Goal: Find specific page/section: Find specific page/section

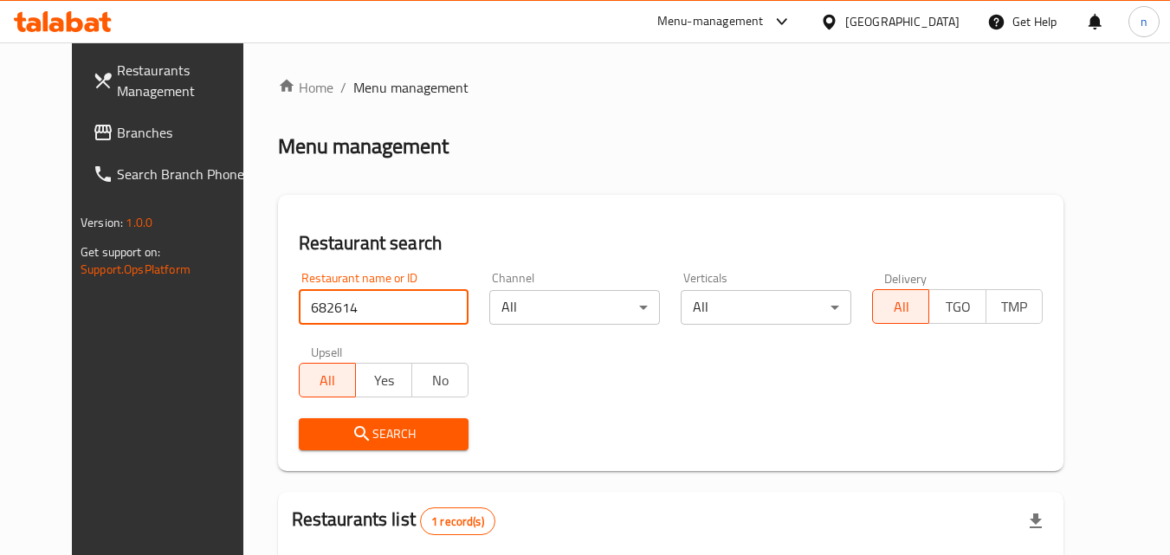
scroll to position [203, 0]
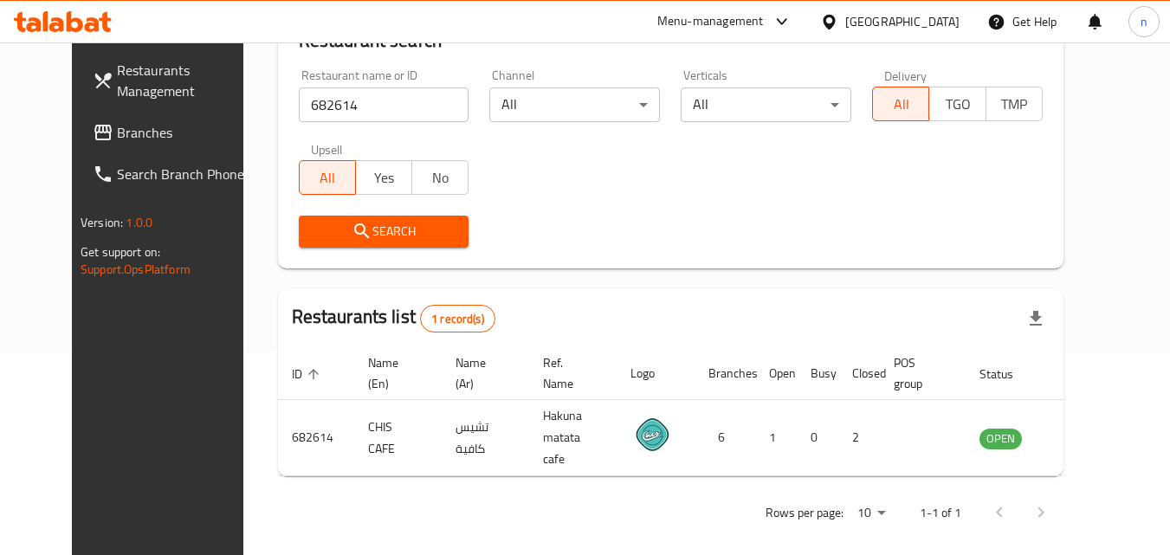
click at [913, 16] on div "United Arab Emirates" at bounding box center [902, 21] width 114 height 19
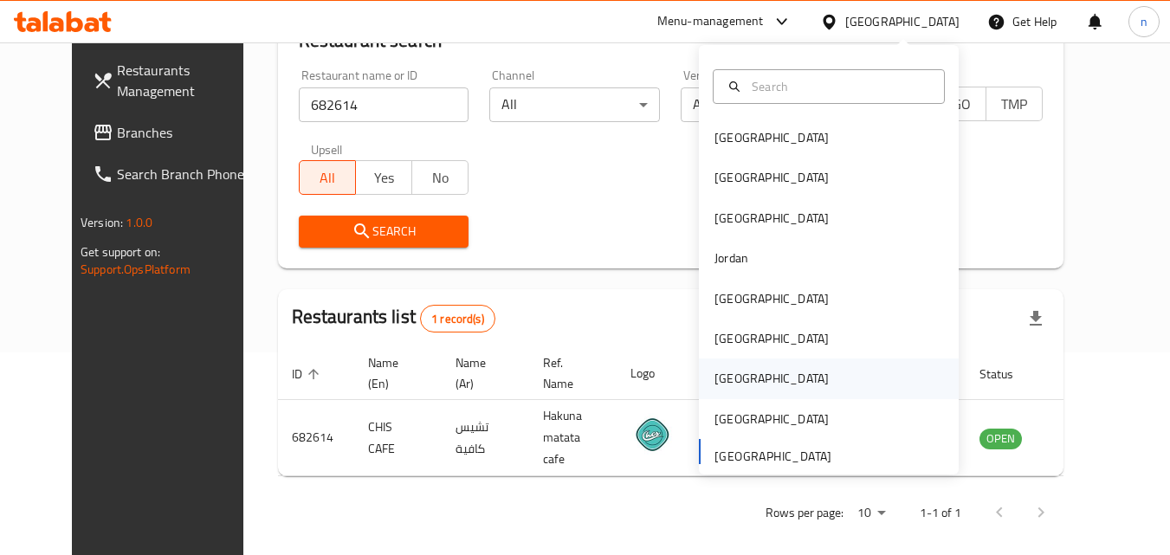
click at [724, 377] on div "[GEOGRAPHIC_DATA]" at bounding box center [771, 378] width 114 height 19
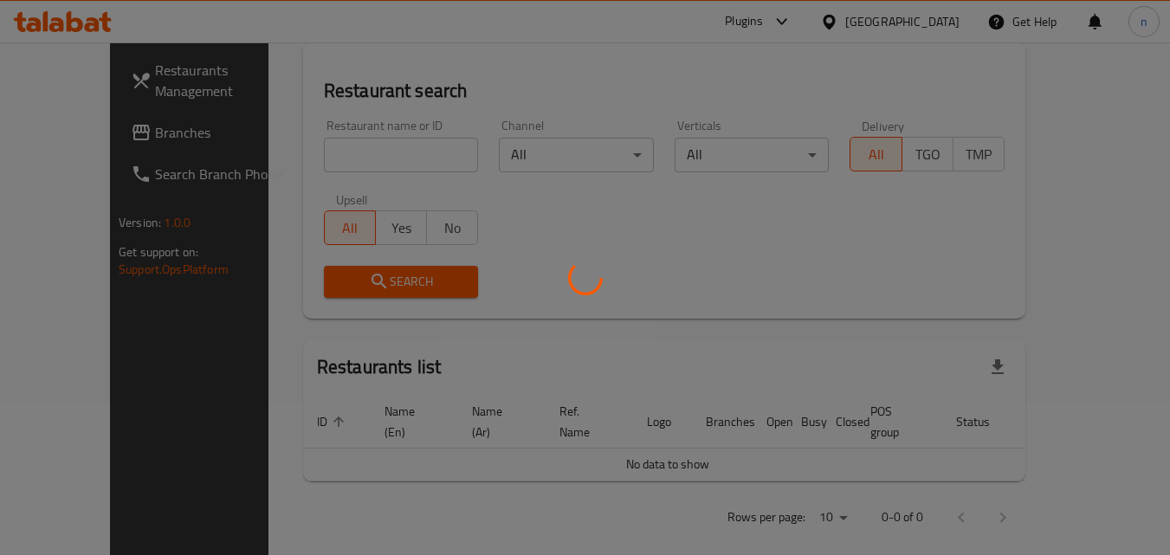
scroll to position [203, 0]
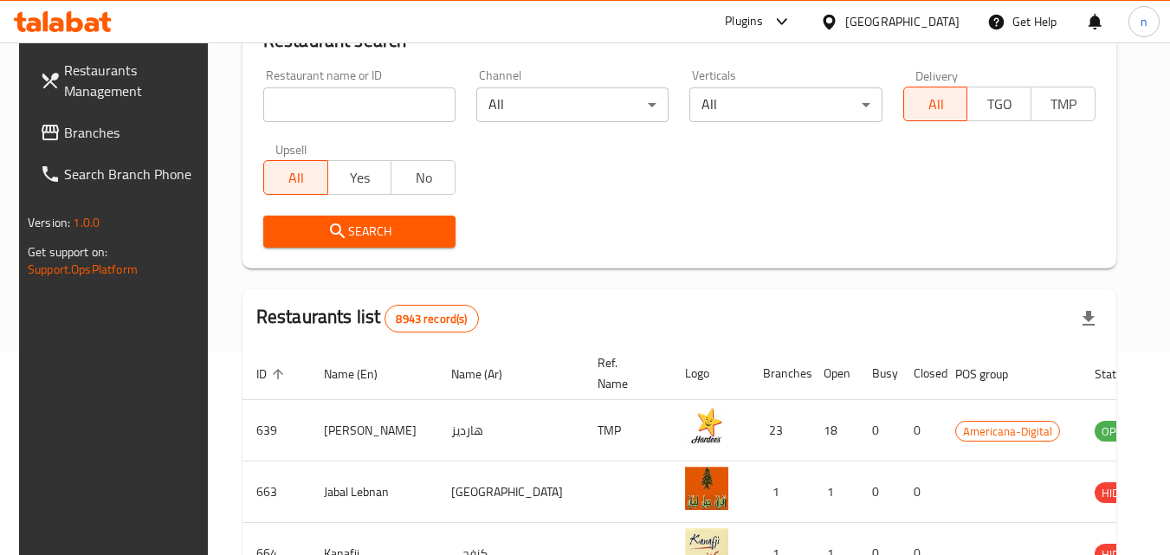
click at [67, 135] on span "Branches" at bounding box center [132, 132] width 137 height 21
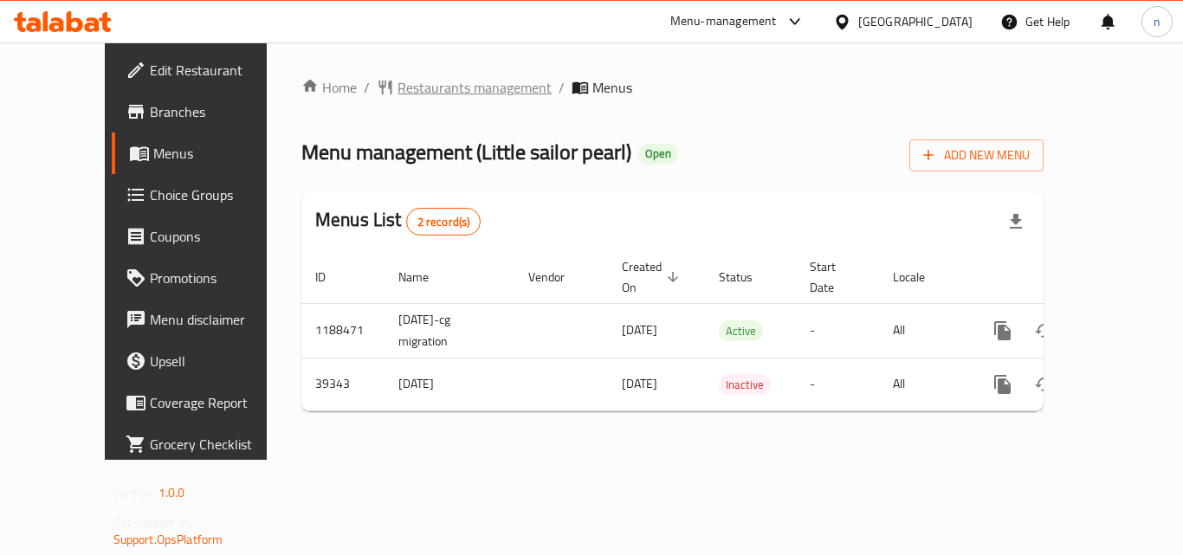
click at [397, 82] on span "Restaurants management" at bounding box center [474, 87] width 154 height 21
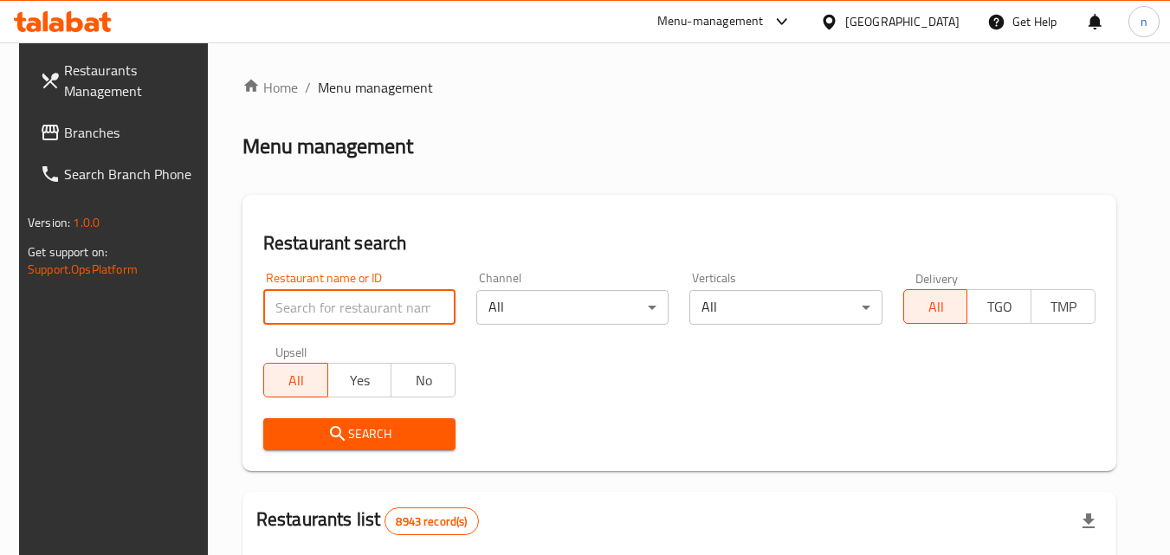
click at [331, 300] on input "search" at bounding box center [359, 307] width 192 height 35
paste input "20517"
type input "20517"
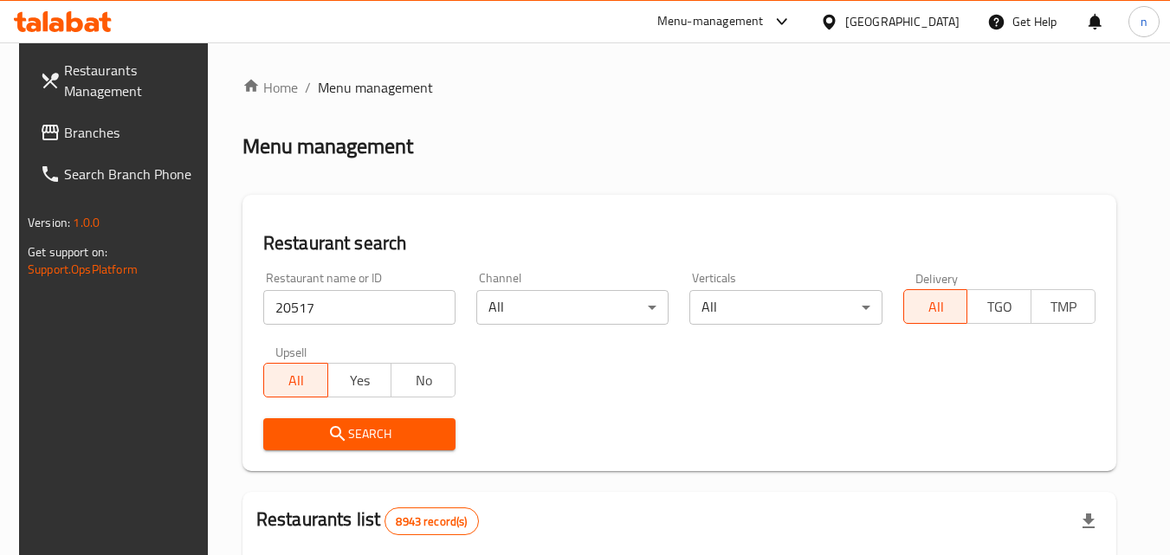
click at [388, 441] on span "Search" at bounding box center [359, 434] width 165 height 22
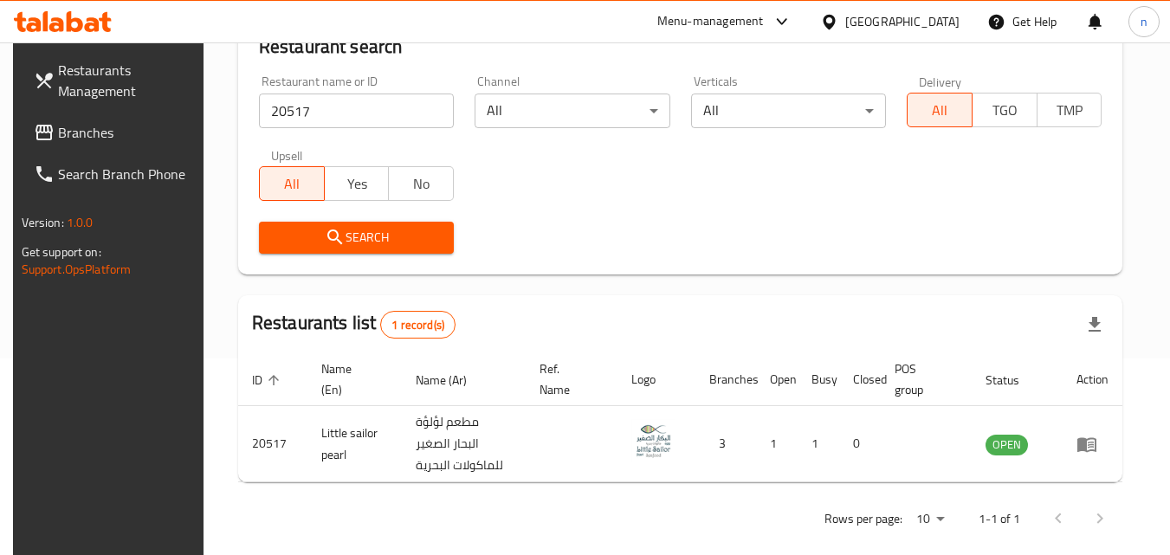
scroll to position [217, 0]
